Goal: Information Seeking & Learning: Learn about a topic

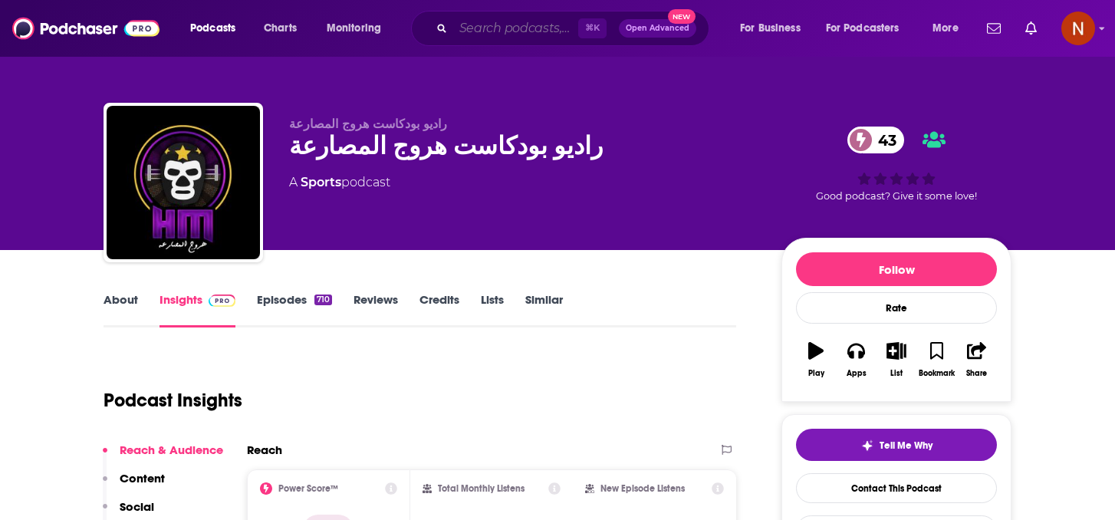
click at [470, 27] on input "Search podcasts, credits, & more..." at bounding box center [515, 28] width 125 height 25
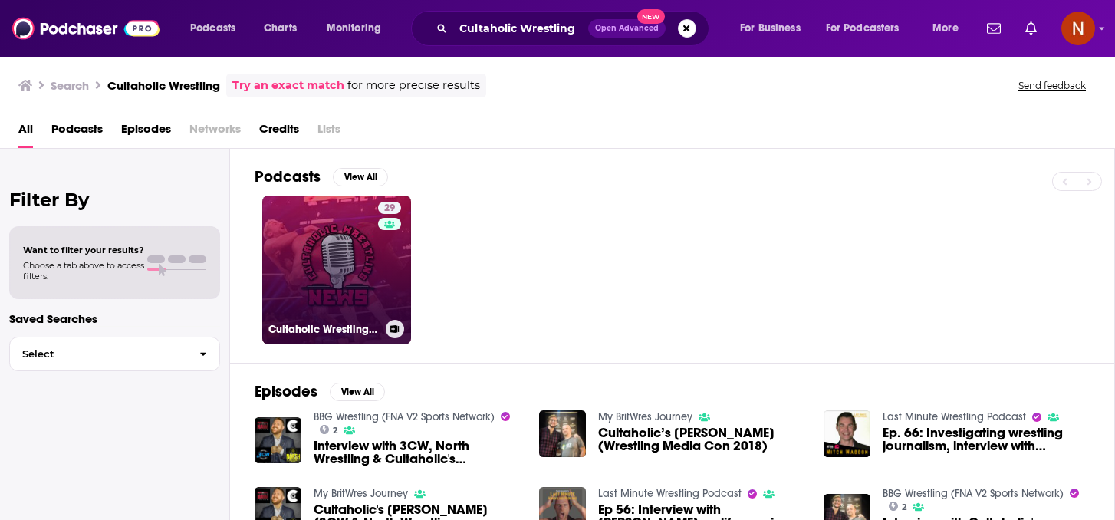
click at [356, 300] on link "29 Cultaholic Wrestling News" at bounding box center [336, 270] width 149 height 149
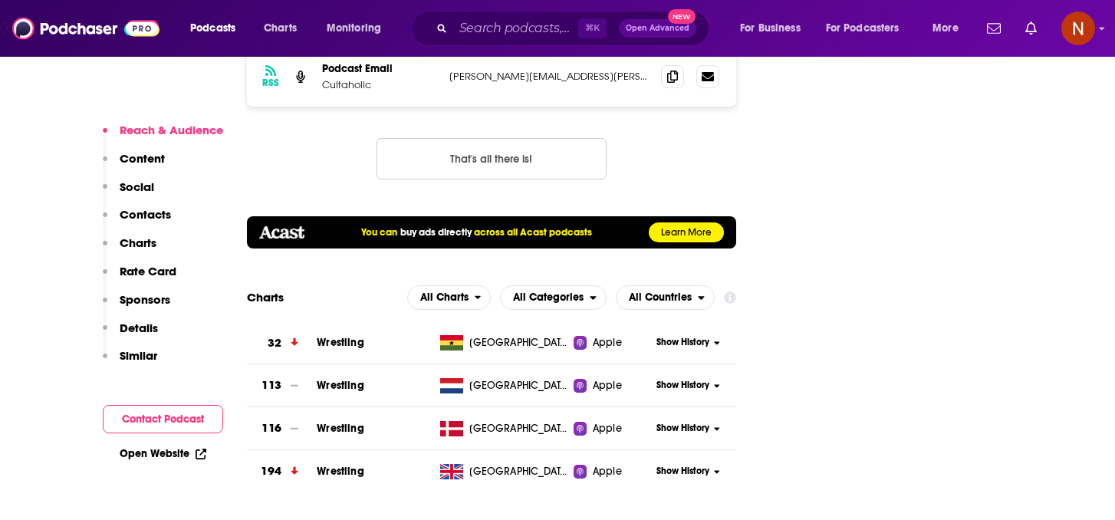
scroll to position [1707, 0]
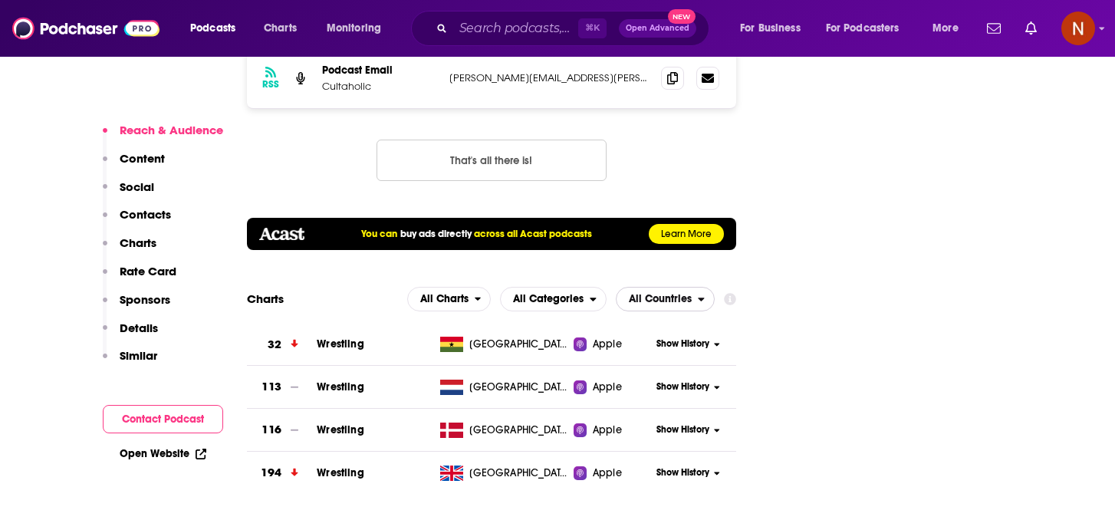
click at [677, 294] on span "All Countries" at bounding box center [660, 299] width 63 height 11
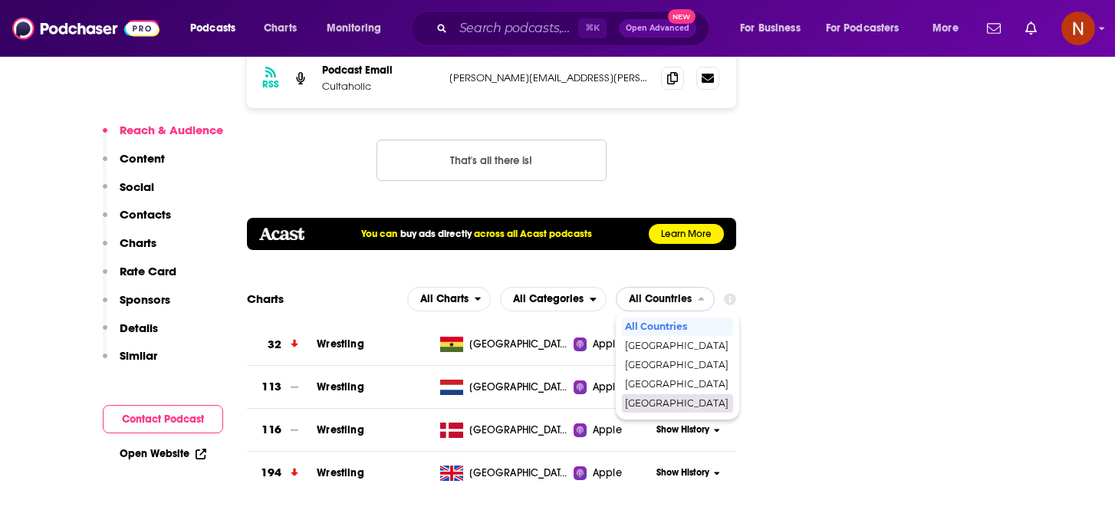
click at [667, 399] on span "[GEOGRAPHIC_DATA]" at bounding box center [677, 403] width 104 height 9
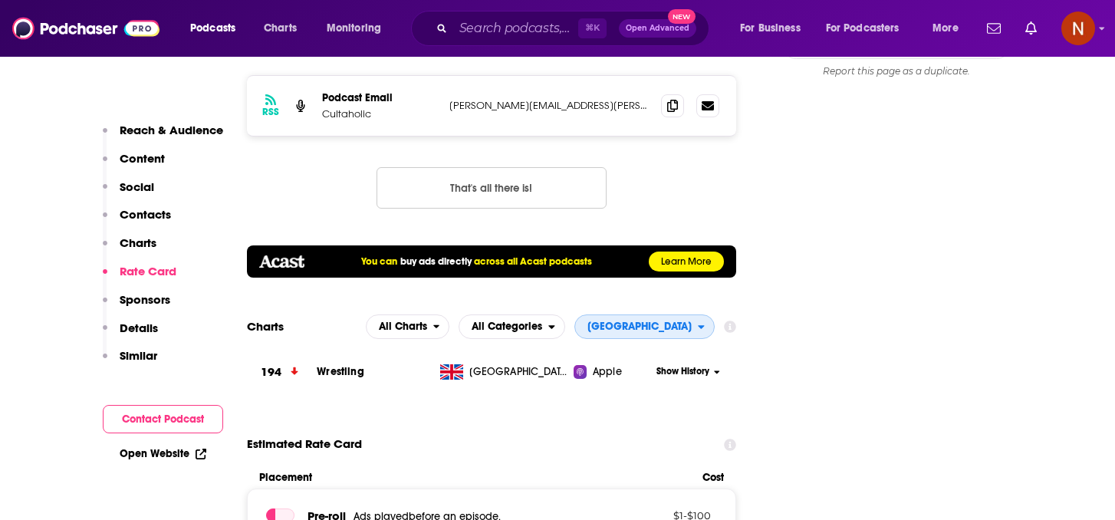
scroll to position [1674, 0]
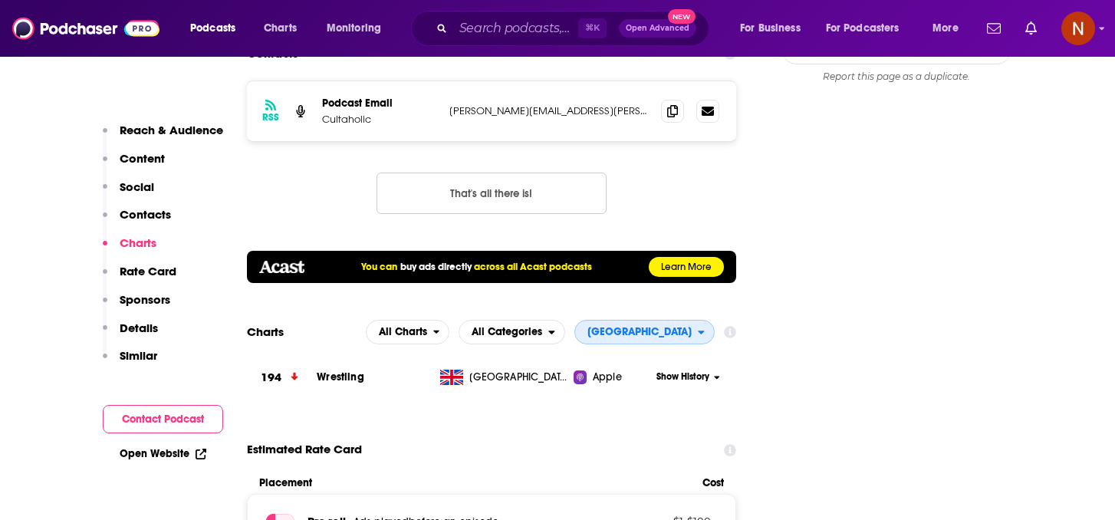
click at [678, 319] on span "[GEOGRAPHIC_DATA]" at bounding box center [636, 332] width 123 height 26
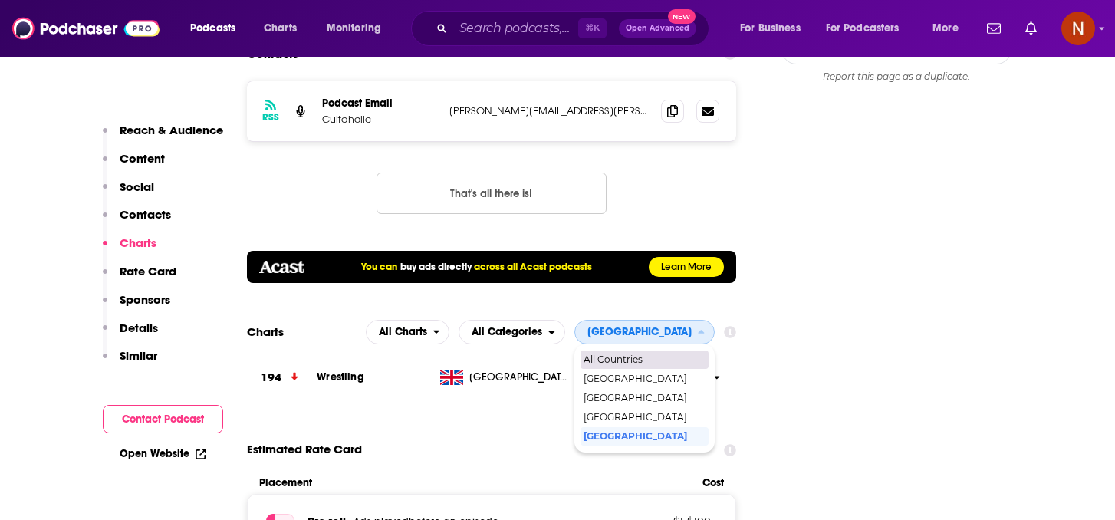
click at [651, 355] on span "All Countries" at bounding box center [644, 359] width 120 height 9
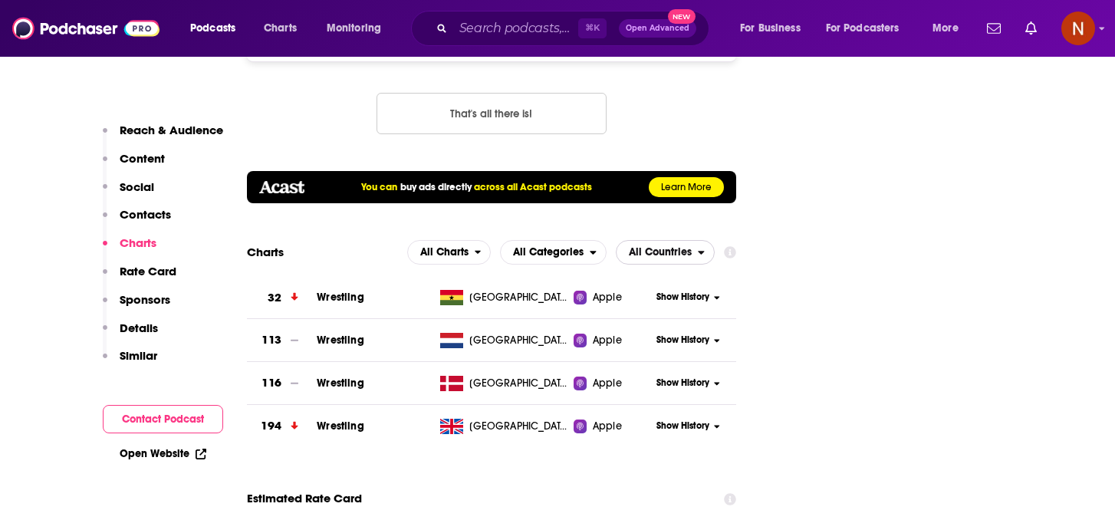
scroll to position [1718, 0]
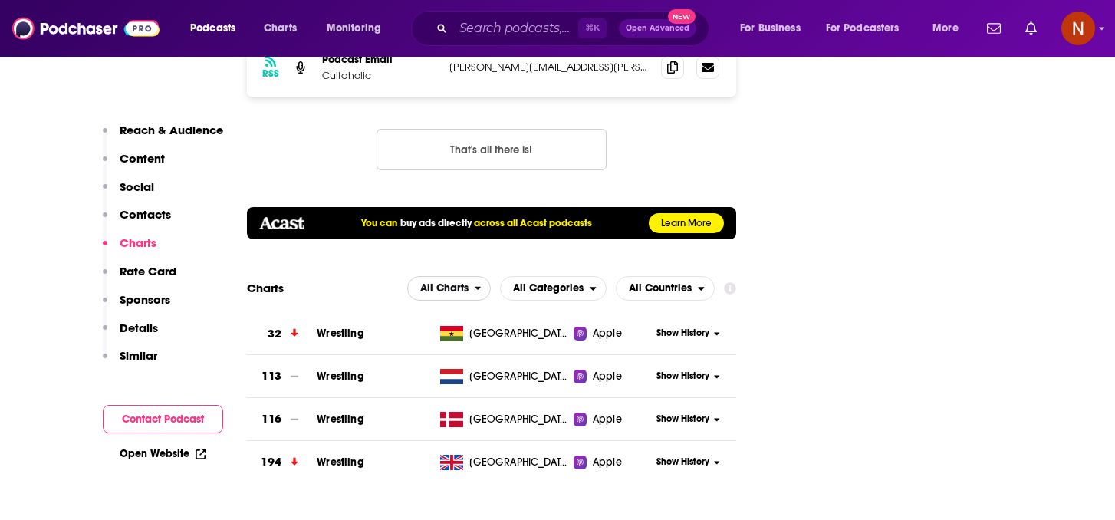
click at [453, 283] on span "All Charts" at bounding box center [444, 288] width 48 height 11
click at [701, 456] on span "Show History" at bounding box center [683, 462] width 53 height 13
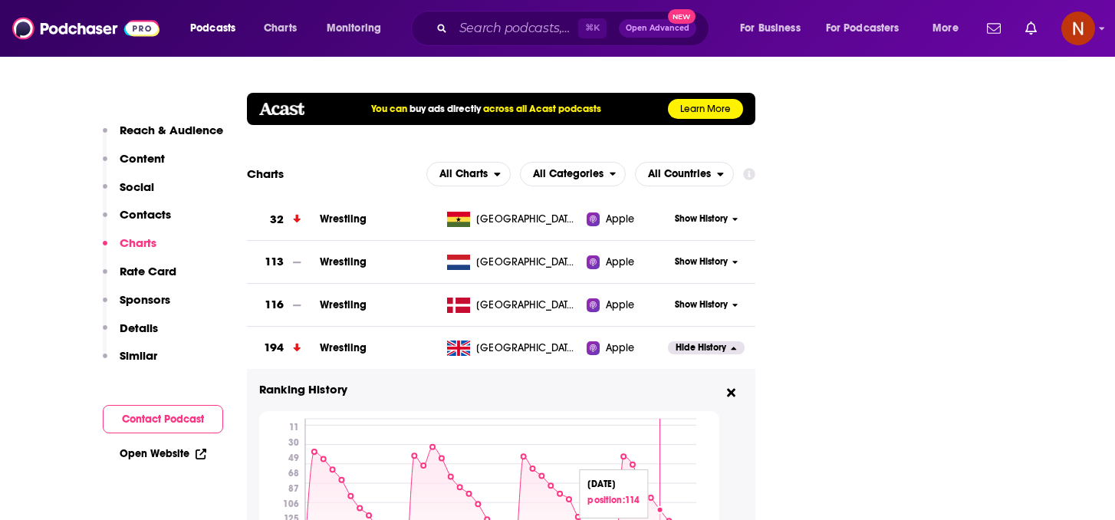
scroll to position [1896, 0]
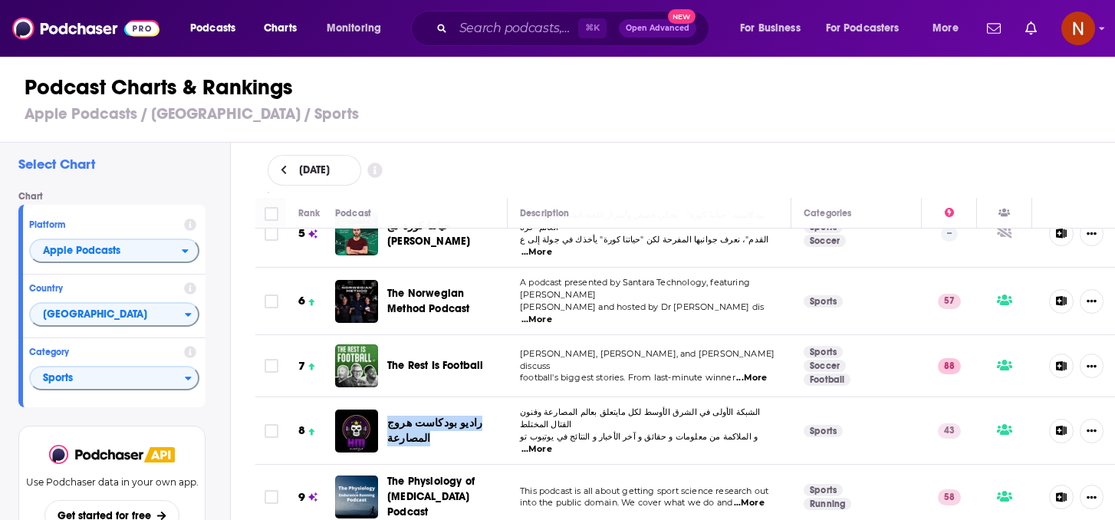
scroll to position [331, 0]
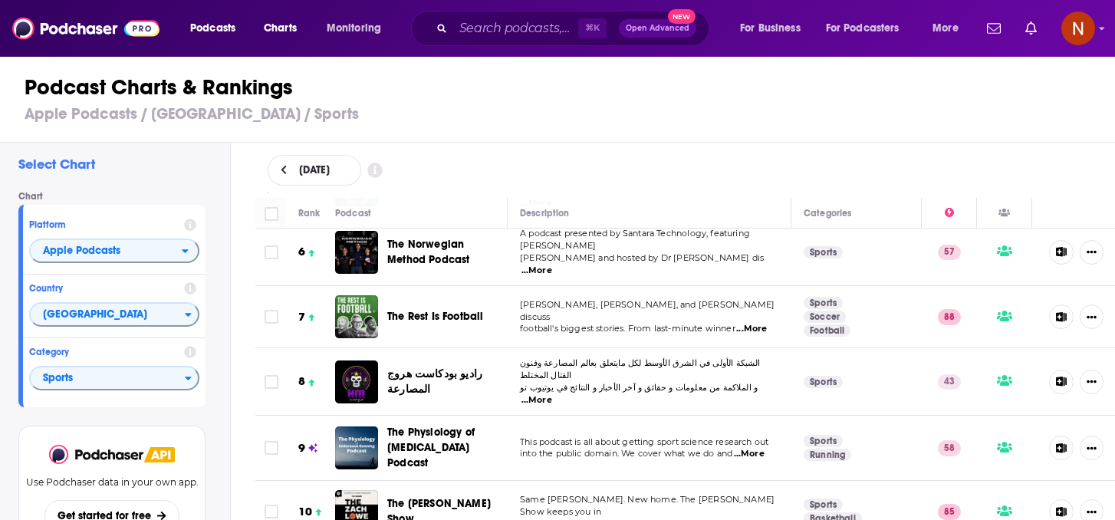
click at [530, 43] on div "⌘ K Open Advanced New" at bounding box center [560, 28] width 298 height 35
click at [533, 31] on input "Search podcasts, credits, & more..." at bounding box center [515, 28] width 125 height 25
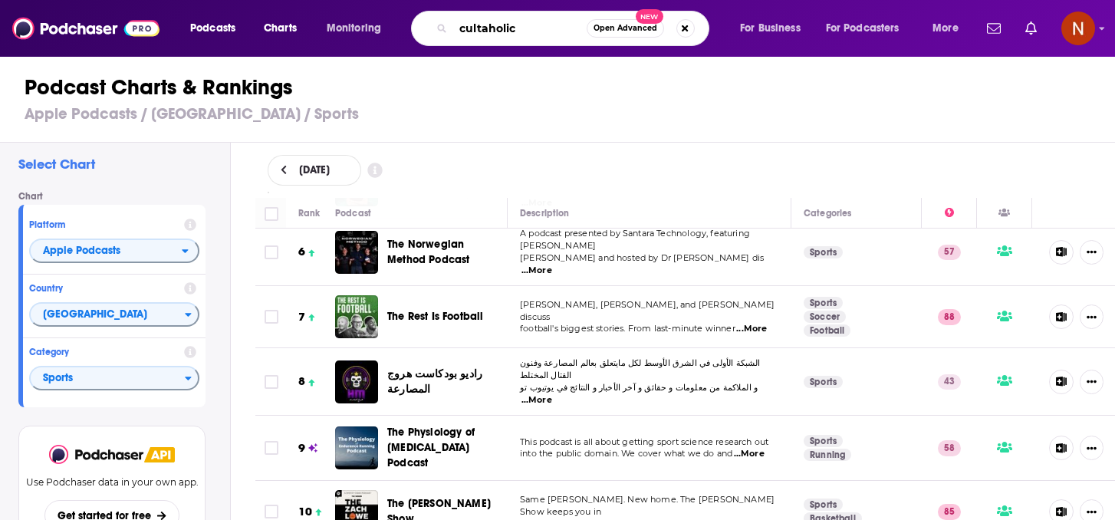
type input "cultaholics"
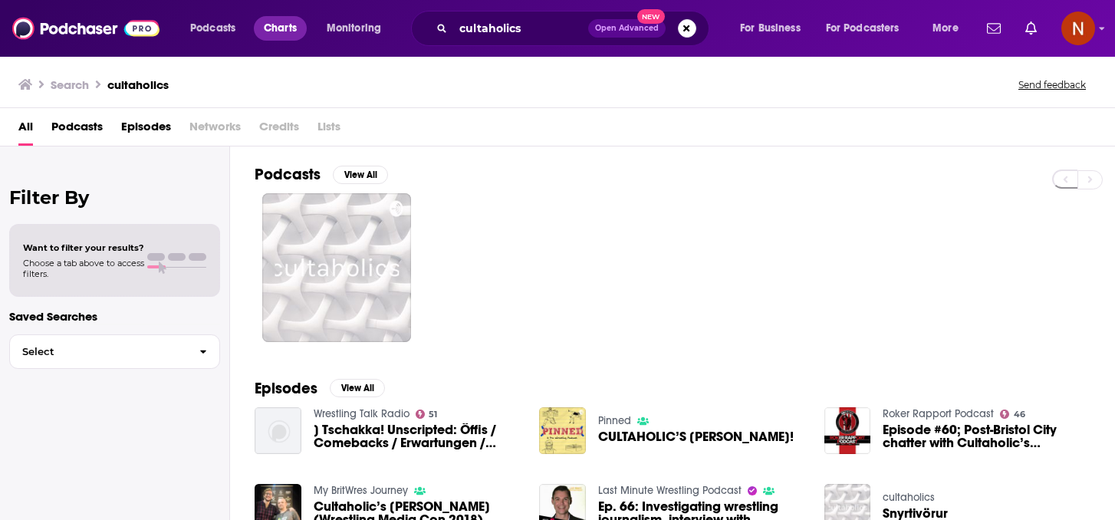
click at [274, 35] on span "Charts" at bounding box center [280, 28] width 33 height 21
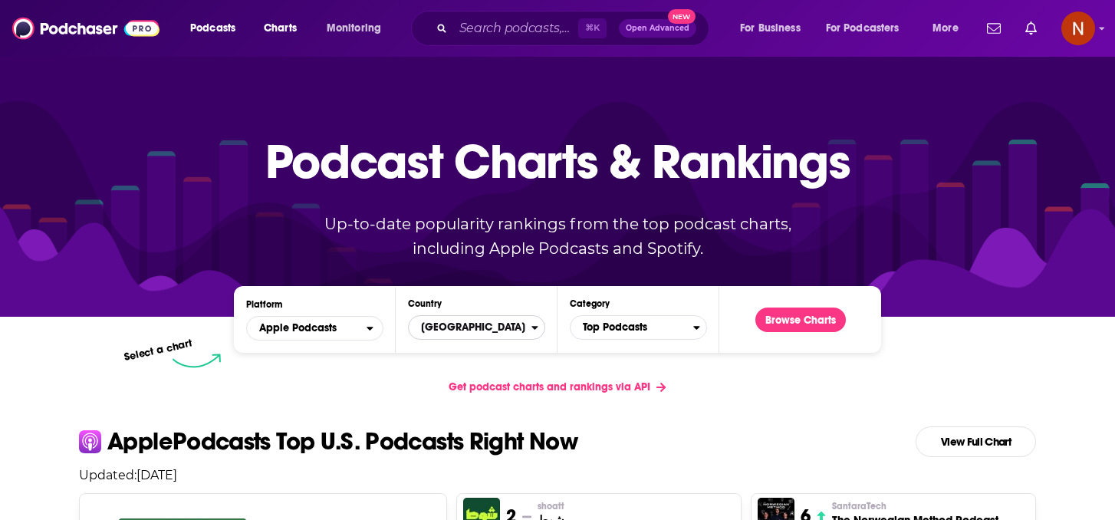
click at [509, 329] on span "[GEOGRAPHIC_DATA]" at bounding box center [470, 328] width 123 height 26
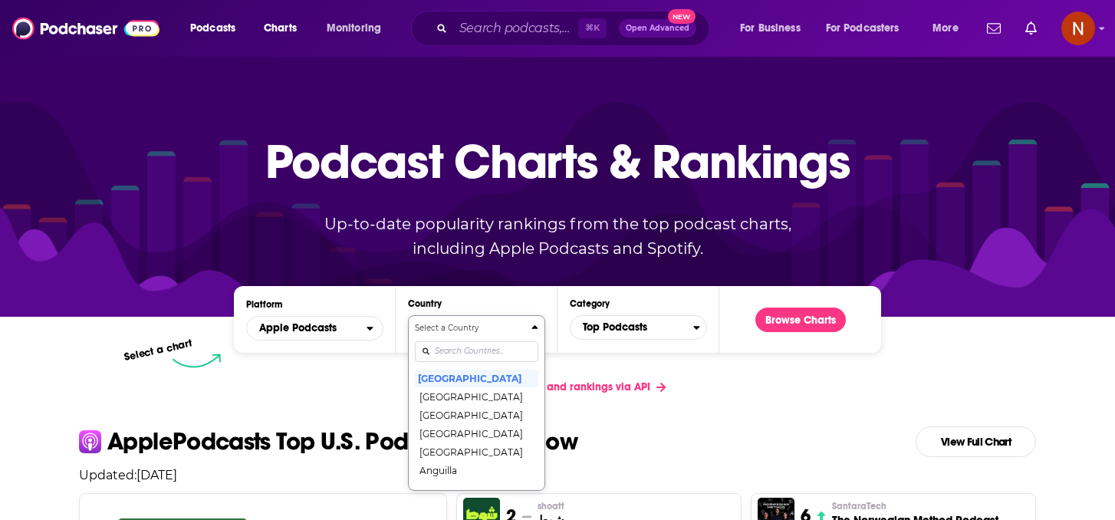
click at [496, 354] on div "Select a Country United States Afghanistan Albania Algeria Angola Anguilla Anti…" at bounding box center [477, 403] width 124 height 162
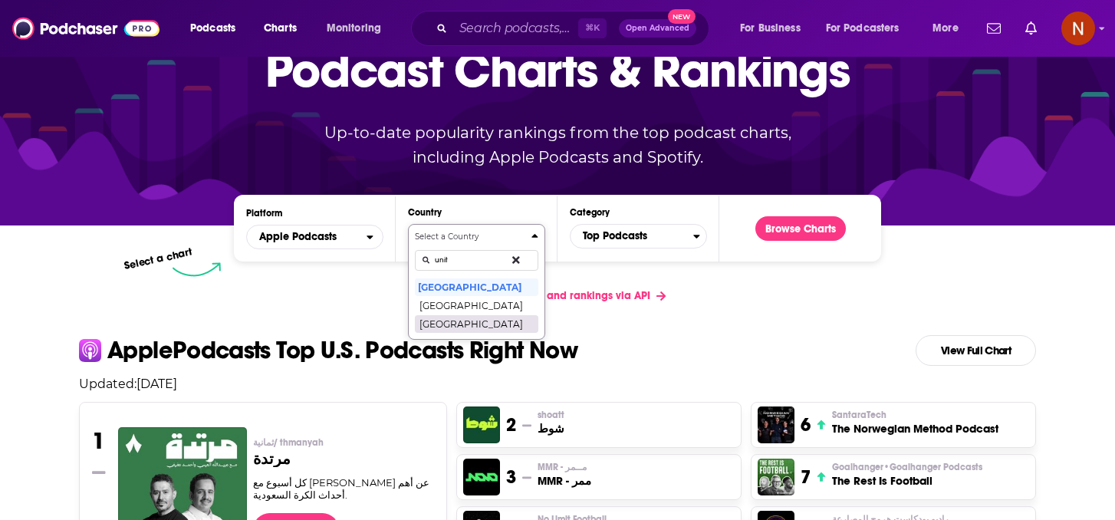
type input "unit"
click at [504, 321] on button "[GEOGRAPHIC_DATA]" at bounding box center [477, 324] width 124 height 18
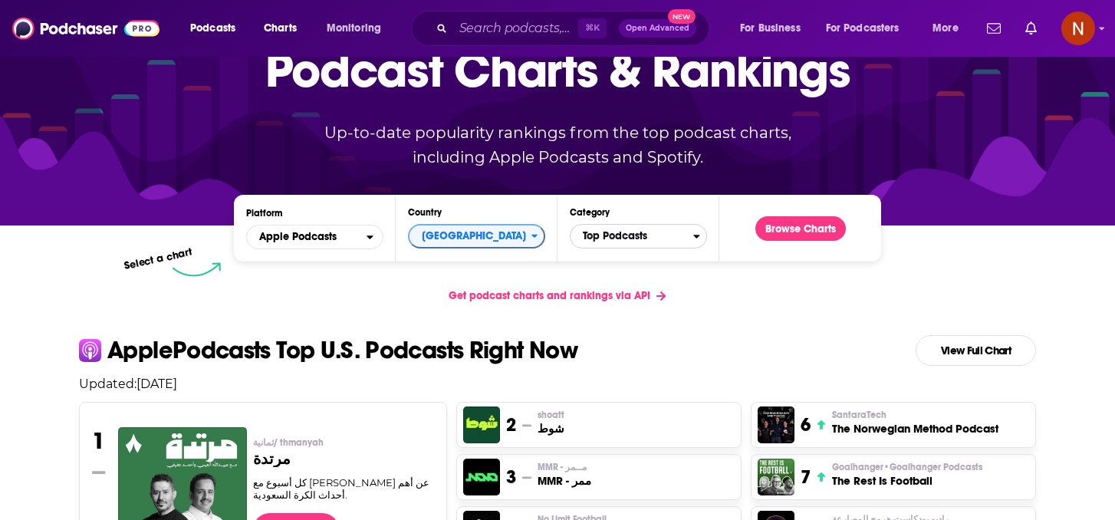
click at [632, 230] on span "Top Podcasts" at bounding box center [632, 236] width 123 height 26
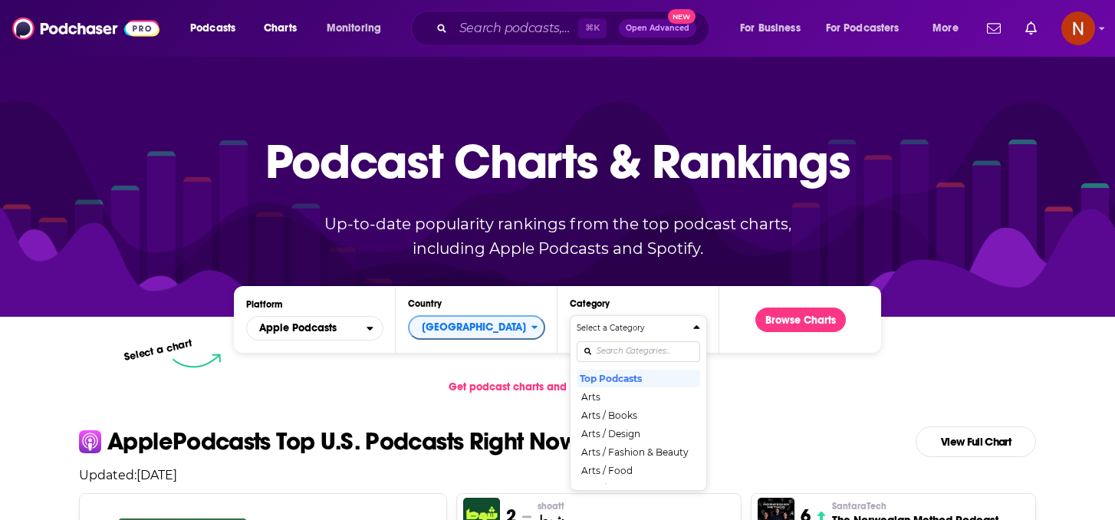
scroll to position [0, 0]
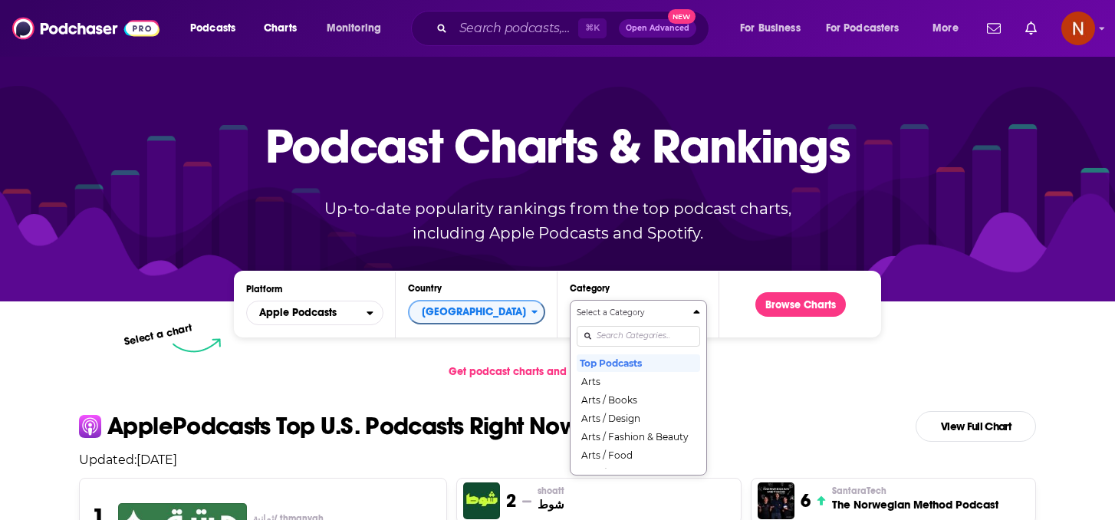
click at [613, 350] on div "Select a Category Top Podcasts Arts Arts / Books Arts / Design Arts / Fashion &…" at bounding box center [639, 388] width 124 height 162
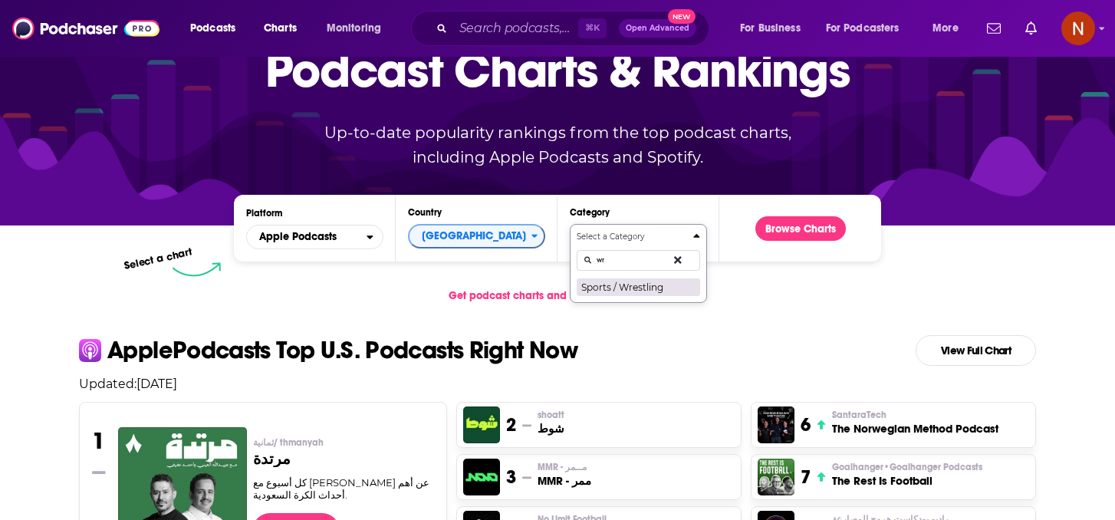
type input "wr"
click at [638, 289] on button "Sports / Wrestling" at bounding box center [639, 287] width 124 height 18
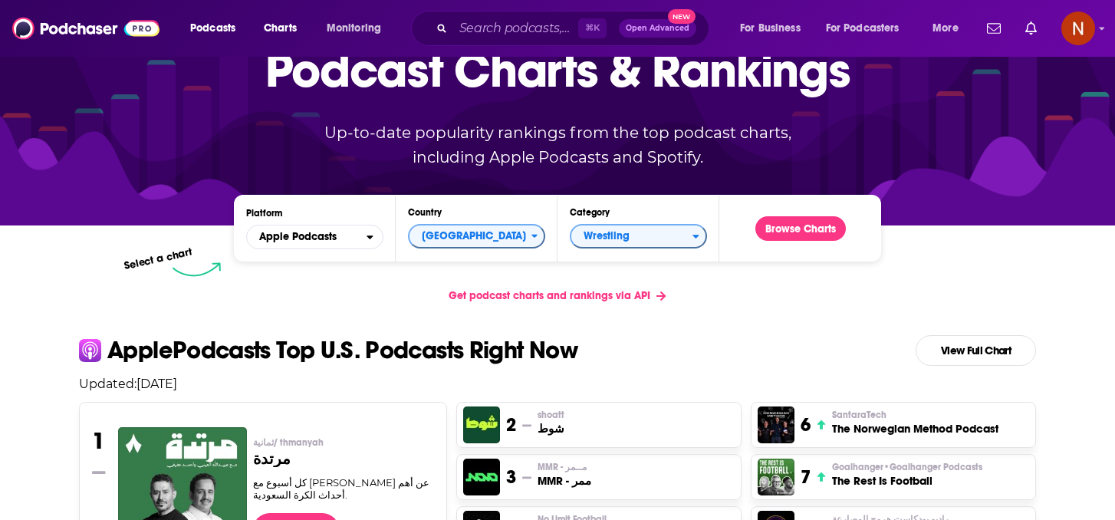
click at [806, 244] on div "Browse Charts" at bounding box center [800, 228] width 115 height 42
click at [806, 238] on button "Browse Charts" at bounding box center [801, 228] width 91 height 25
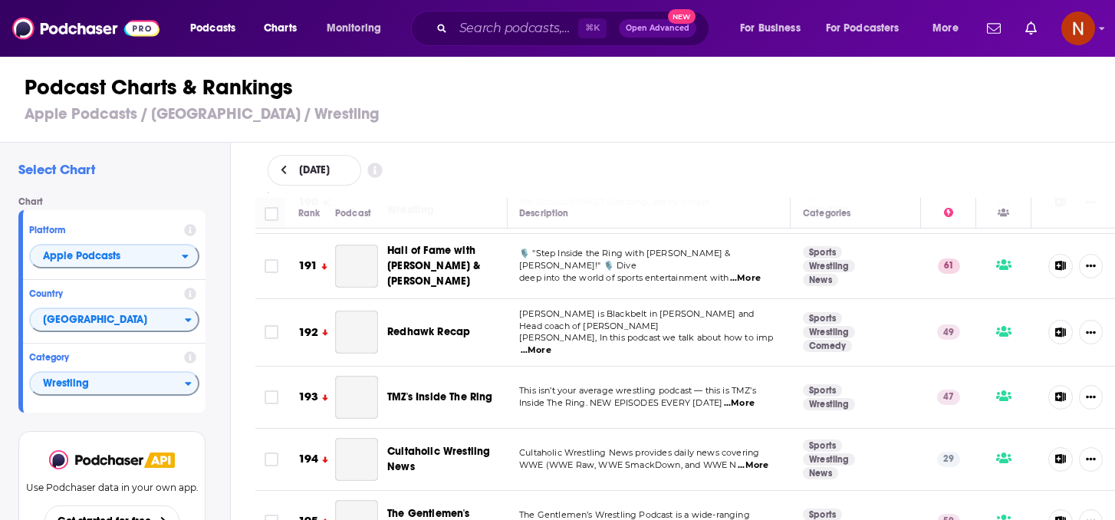
scroll to position [12092, 5]
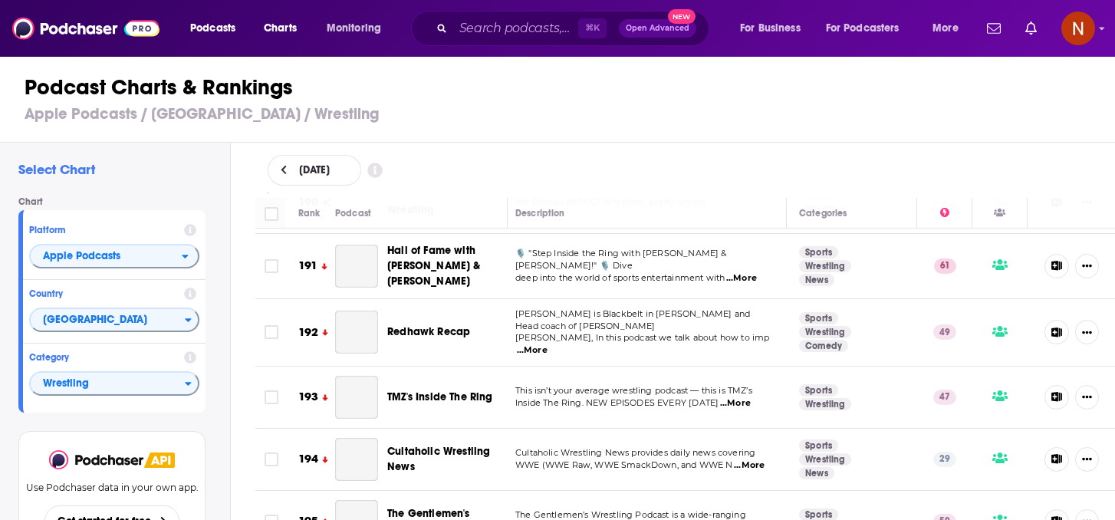
click at [330, 172] on span "September 16, 2025" at bounding box center [314, 170] width 31 height 11
click at [330, 166] on span "September 16, 2025" at bounding box center [314, 170] width 31 height 11
click at [286, 173] on icon at bounding box center [284, 170] width 7 height 11
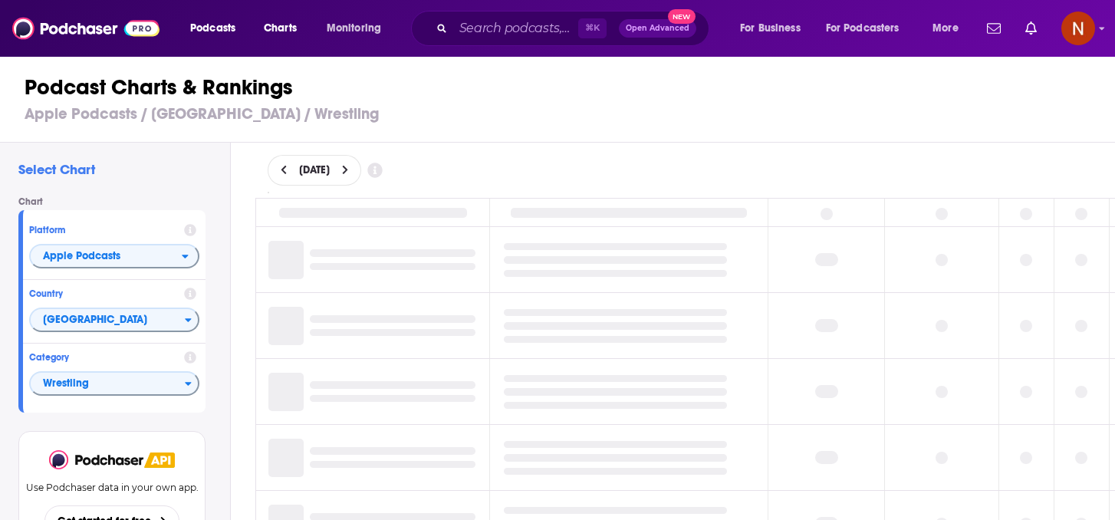
click at [286, 170] on icon at bounding box center [284, 170] width 7 height 11
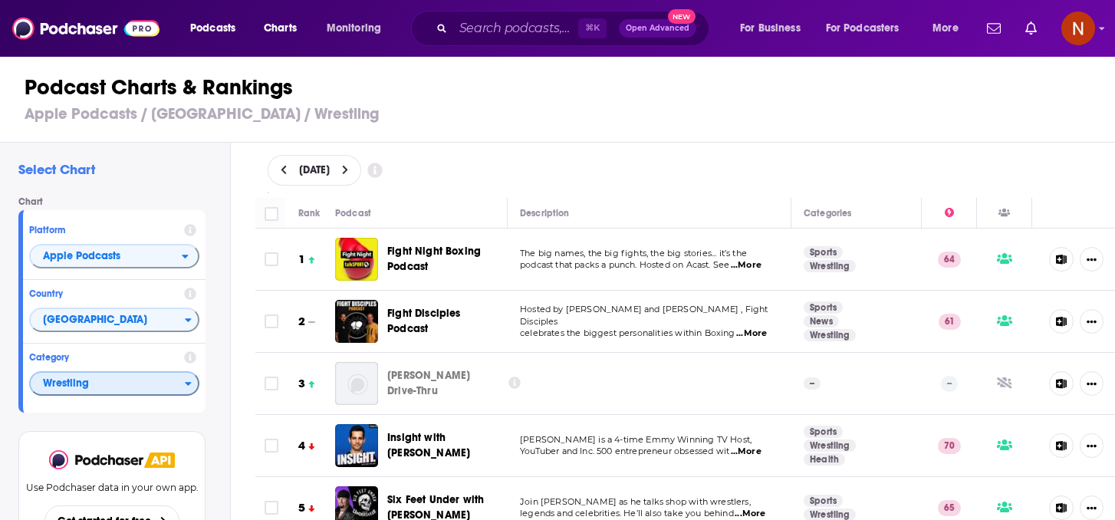
click at [120, 389] on span "Wrestling" at bounding box center [108, 384] width 154 height 26
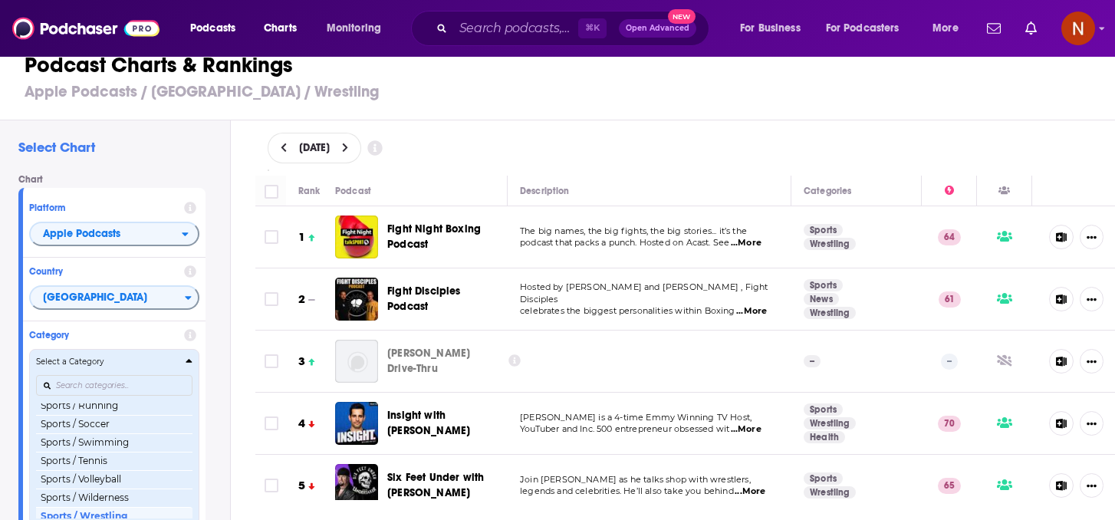
scroll to position [1807, 0]
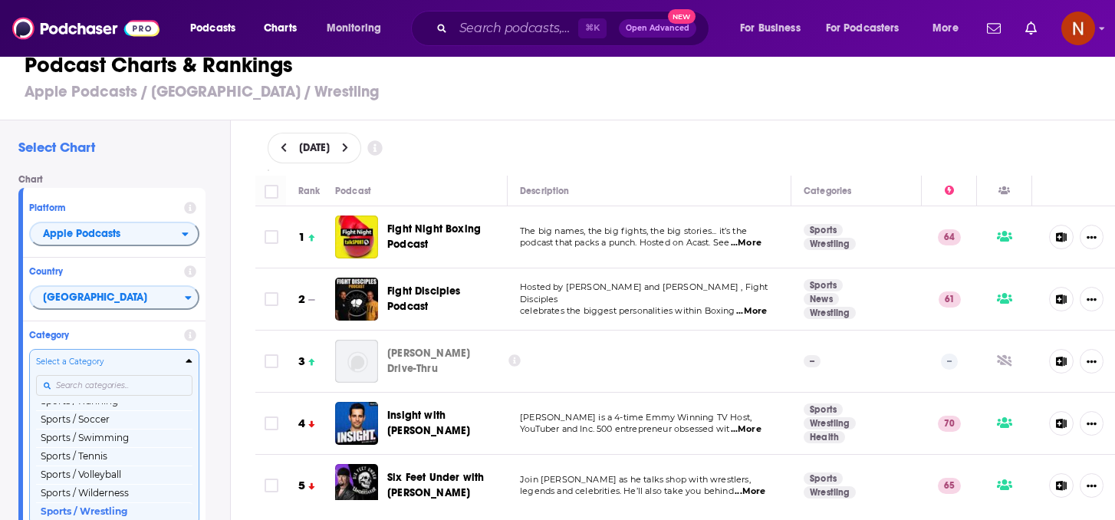
click at [216, 305] on div "Chart Platform Apple Podcasts Country United Kingdom Category Select a Category…" at bounding box center [117, 357] width 199 height 367
click at [143, 334] on h4 "Category" at bounding box center [103, 335] width 149 height 11
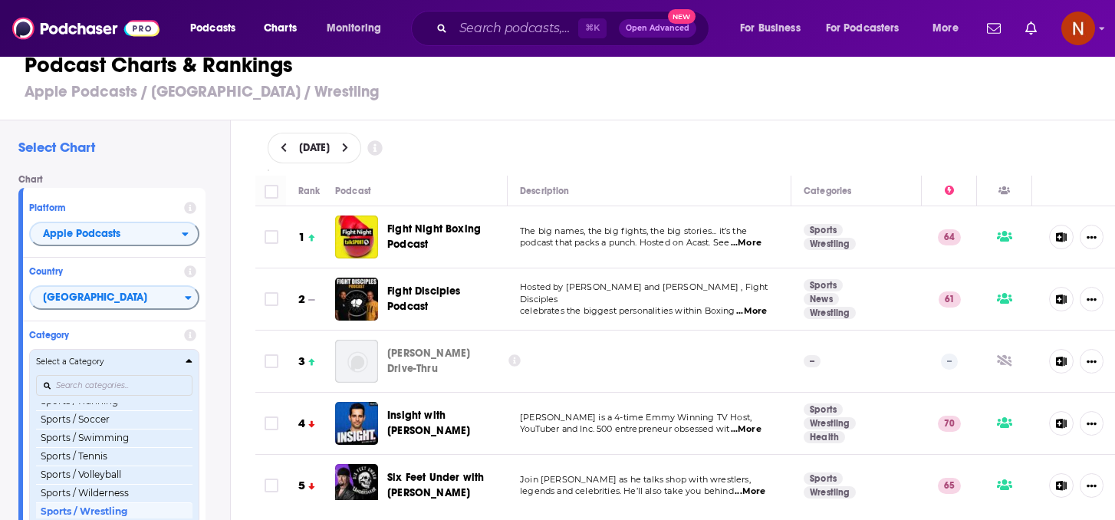
click at [160, 354] on button "Select a Category Top Podcasts Arts Arts / Books Arts / Design Arts / Fashion &…" at bounding box center [114, 437] width 170 height 176
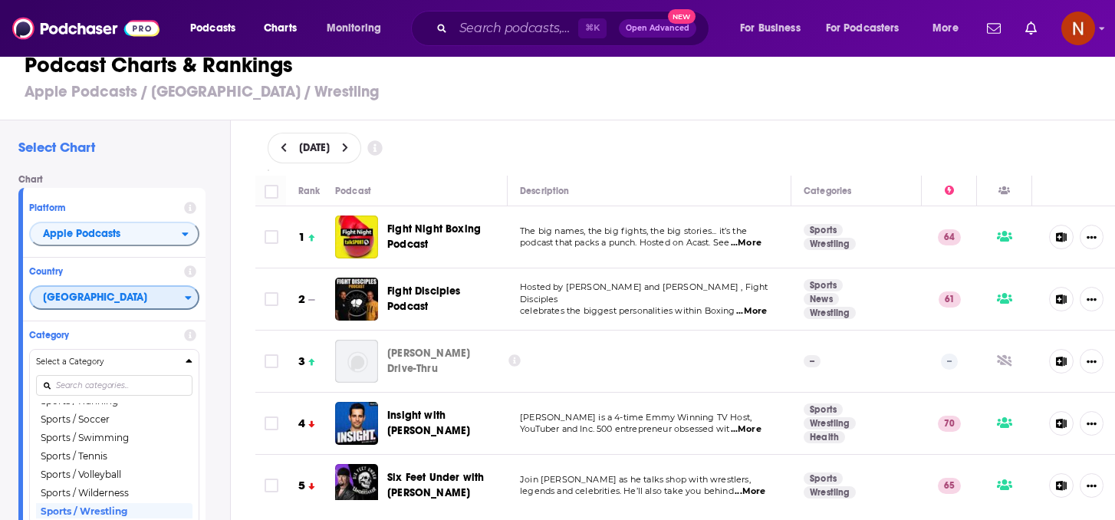
click at [153, 305] on span "[GEOGRAPHIC_DATA]" at bounding box center [108, 298] width 154 height 26
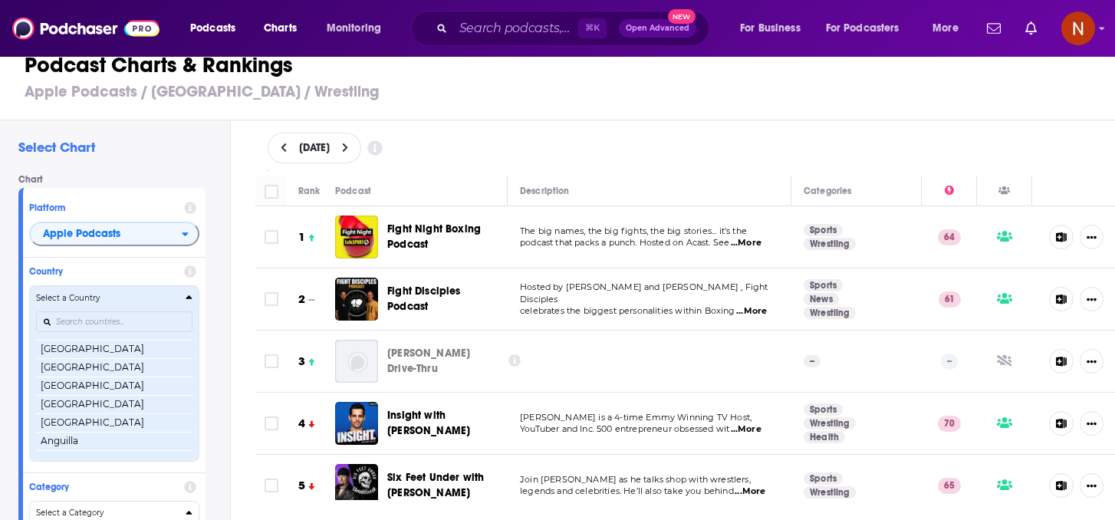
scroll to position [0, 0]
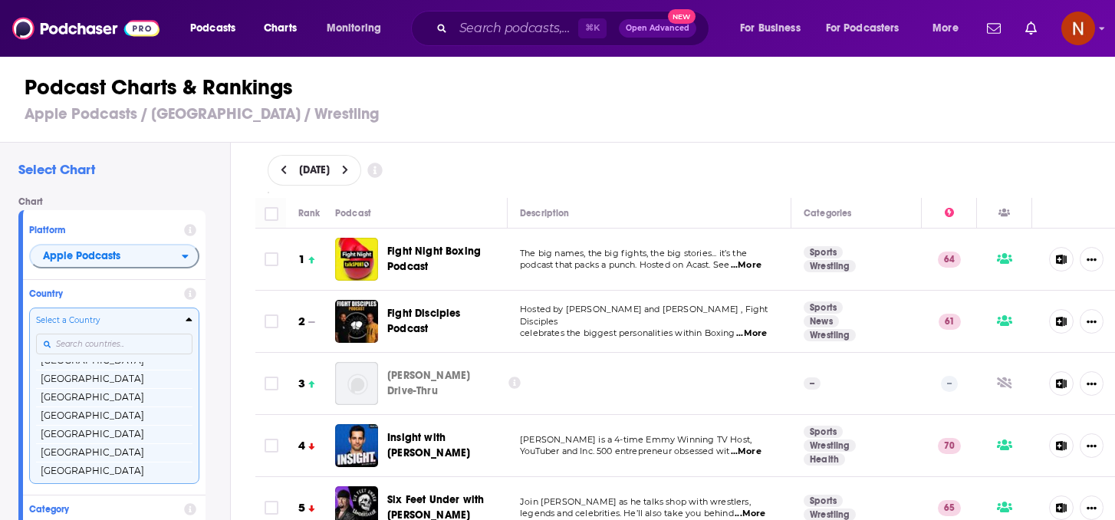
click at [131, 341] on input "Countries" at bounding box center [114, 344] width 157 height 21
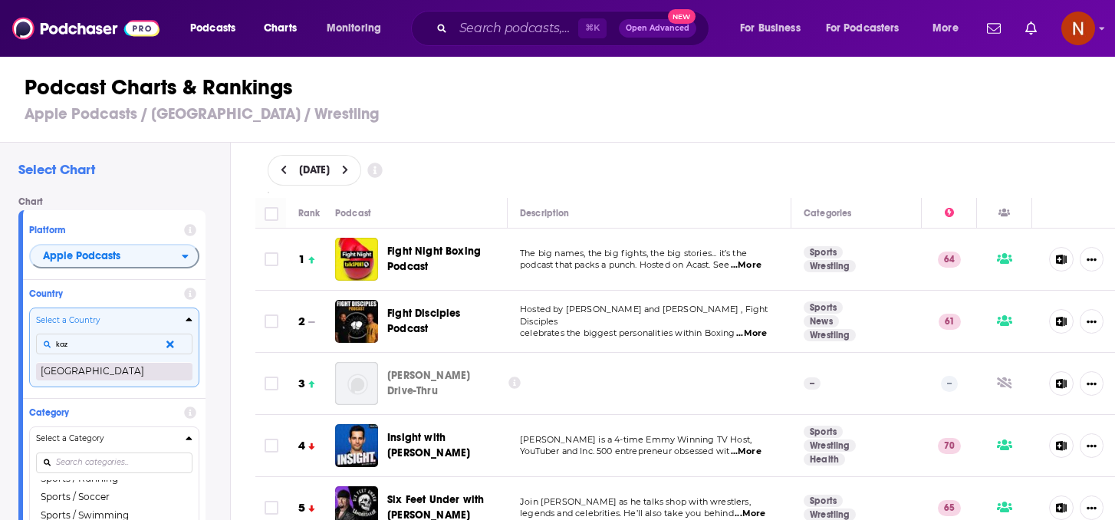
type input "kaz"
click at [116, 376] on button "Kazakhstan" at bounding box center [114, 371] width 157 height 18
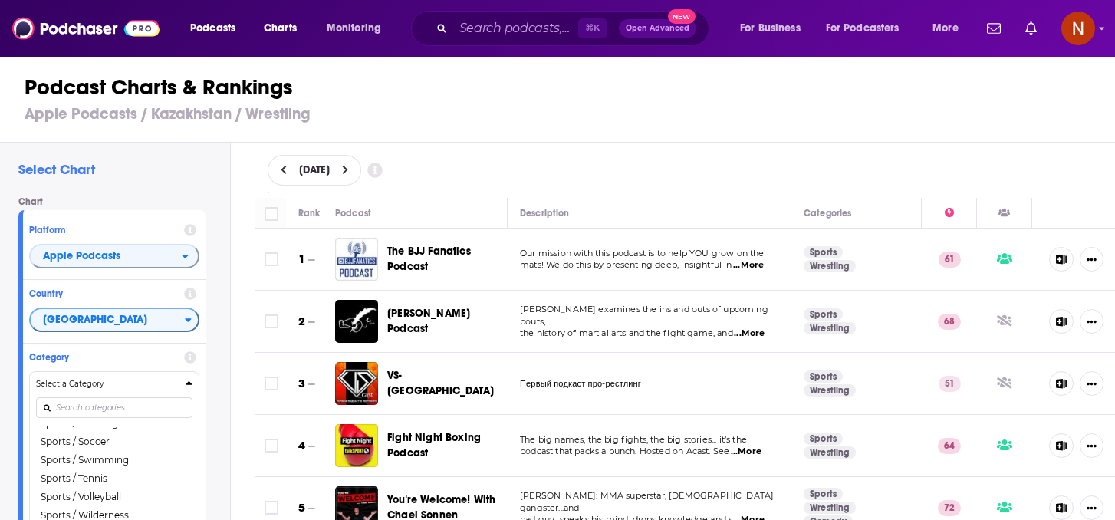
click at [220, 302] on div "Select Chart Chart Platform Apple Podcasts Country Kazakhstan Category Select a…" at bounding box center [115, 376] width 230 height 466
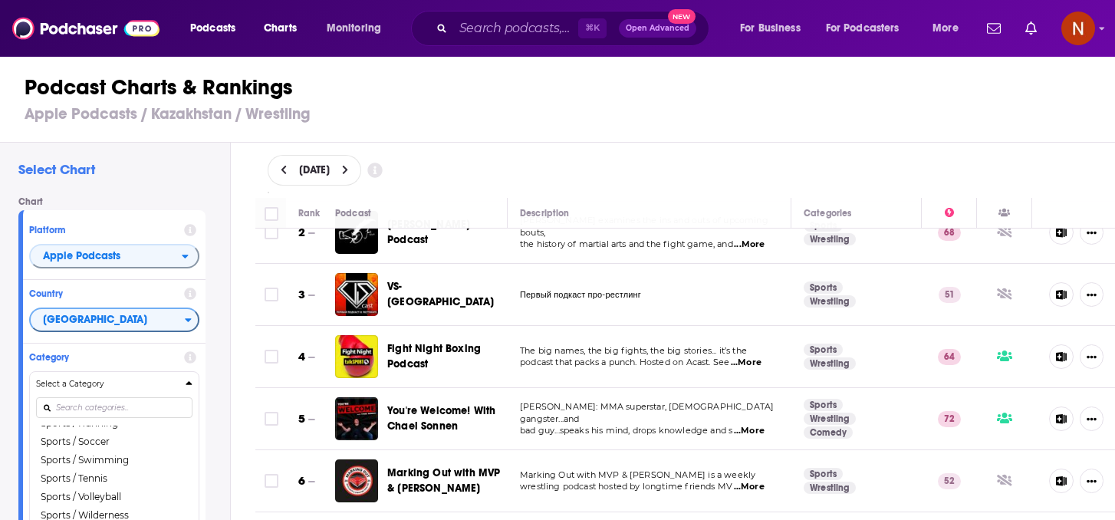
scroll to position [100, 0]
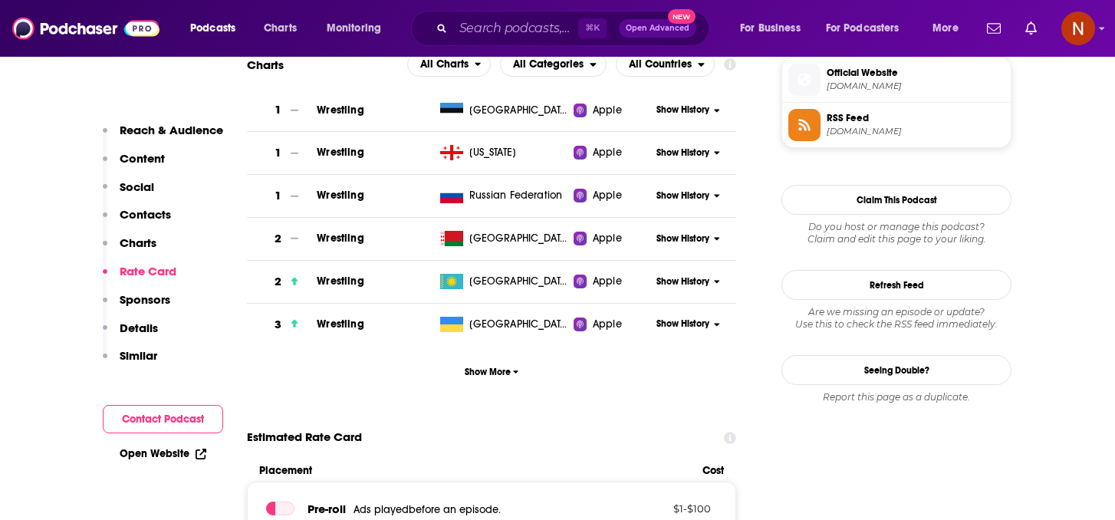
scroll to position [1104, 0]
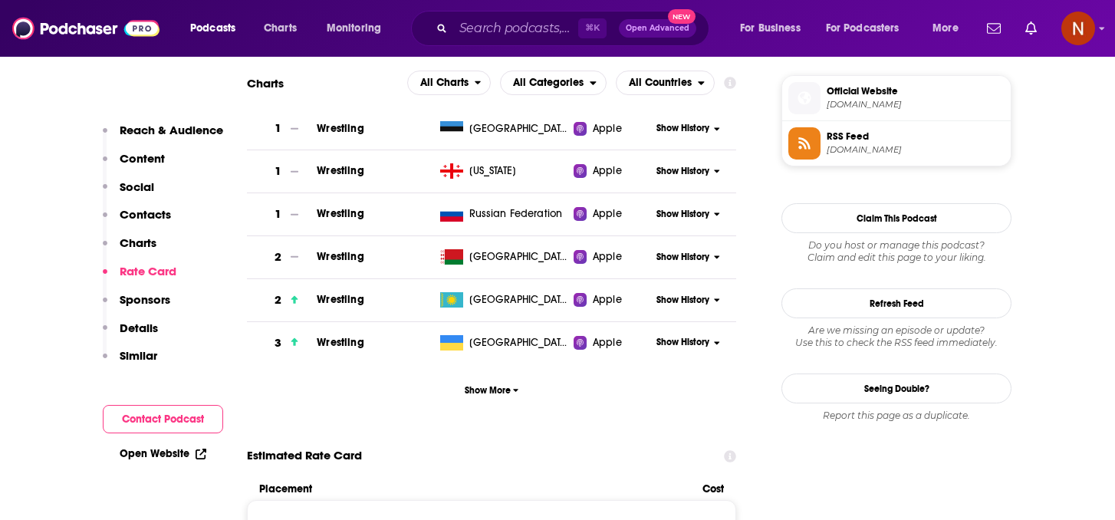
click at [876, 94] on span "Official Website" at bounding box center [916, 91] width 178 height 14
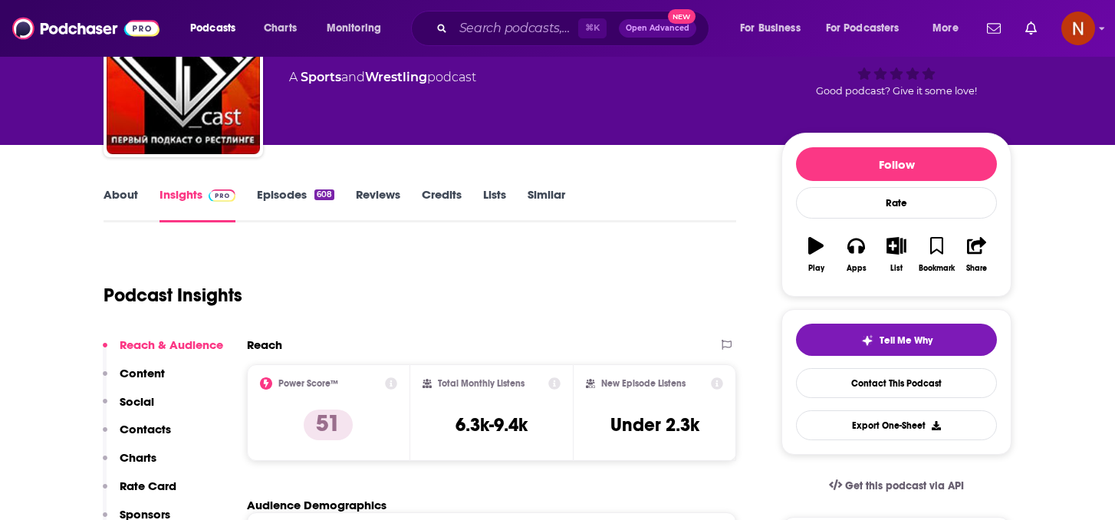
scroll to position [0, 0]
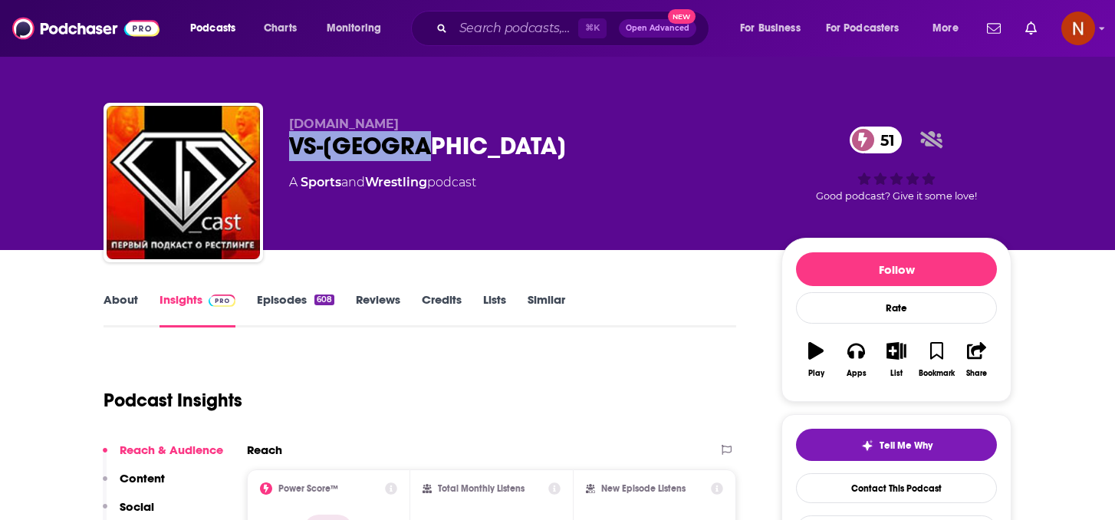
drag, startPoint x: 439, startPoint y: 152, endPoint x: 273, endPoint y: 150, distance: 165.7
click at [273, 150] on div "VSplanet.net VS-Подкаст 51 A Sports and Wrestling podcast 51 Good podcast? Give…" at bounding box center [558, 186] width 908 height 166
copy h2 "VS-Подкаст"
